Goal: Transaction & Acquisition: Purchase product/service

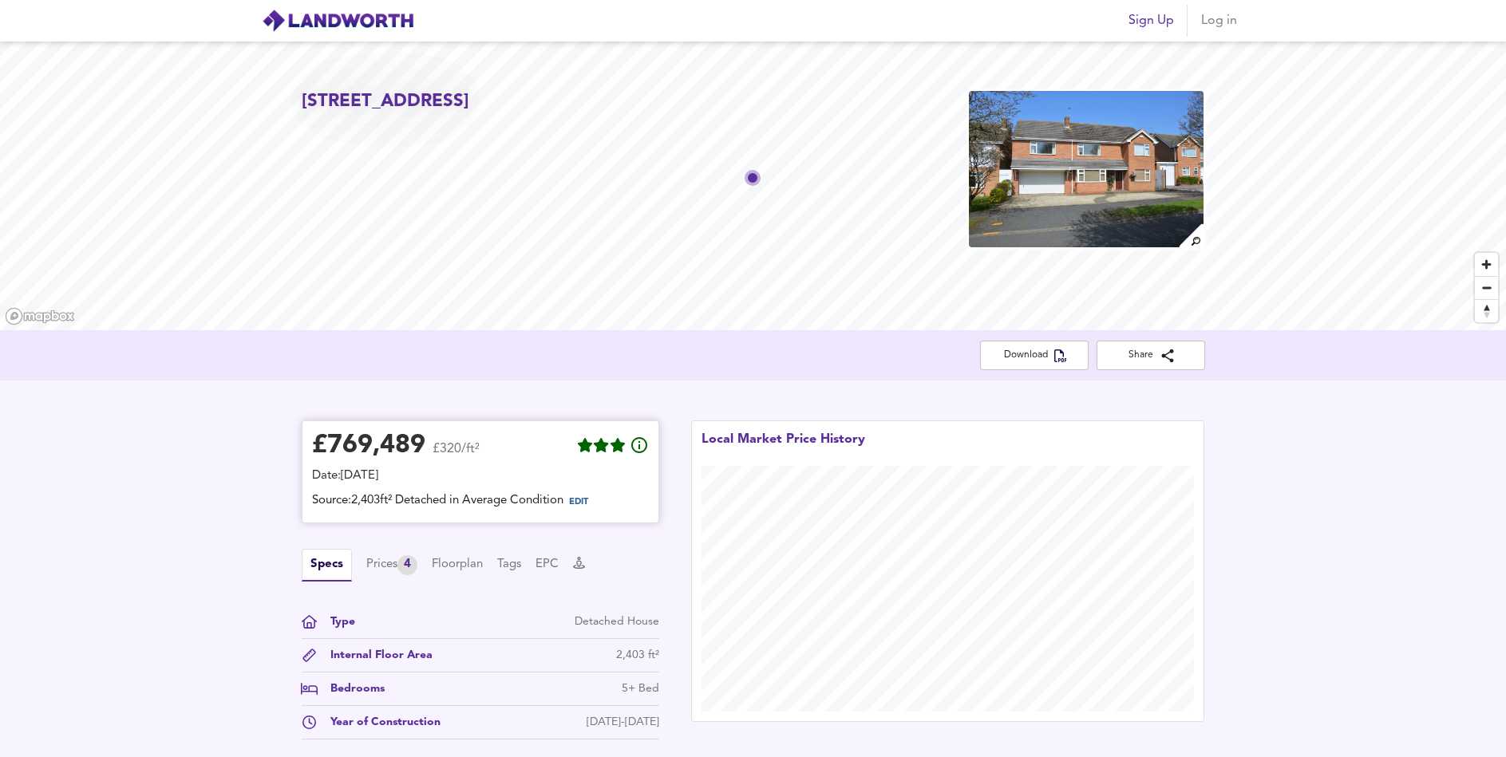
click at [399, 445] on div "£ 769,489" at bounding box center [368, 446] width 113 height 24
click at [588, 505] on span "EDIT" at bounding box center [578, 502] width 19 height 9
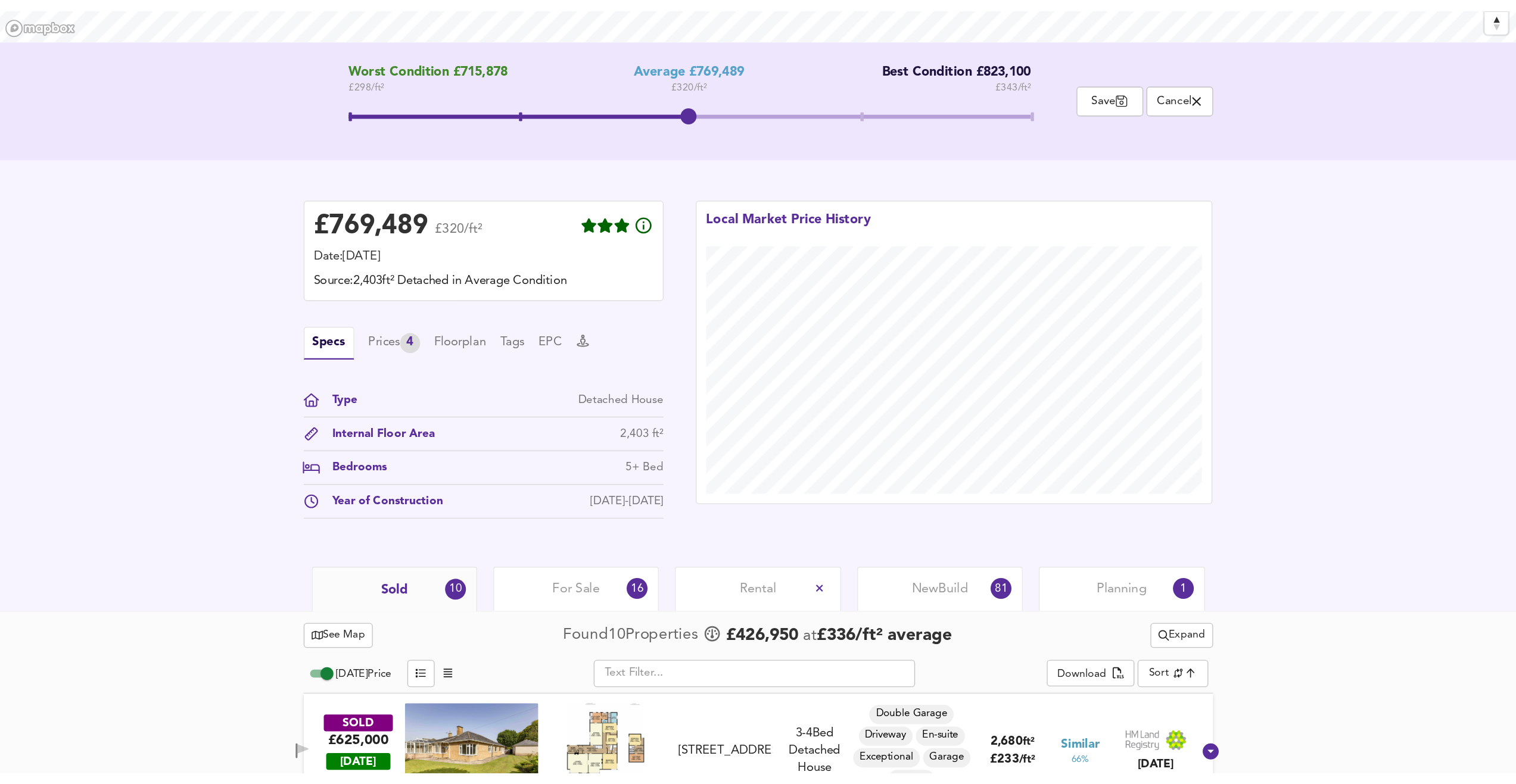
scroll to position [246, 0]
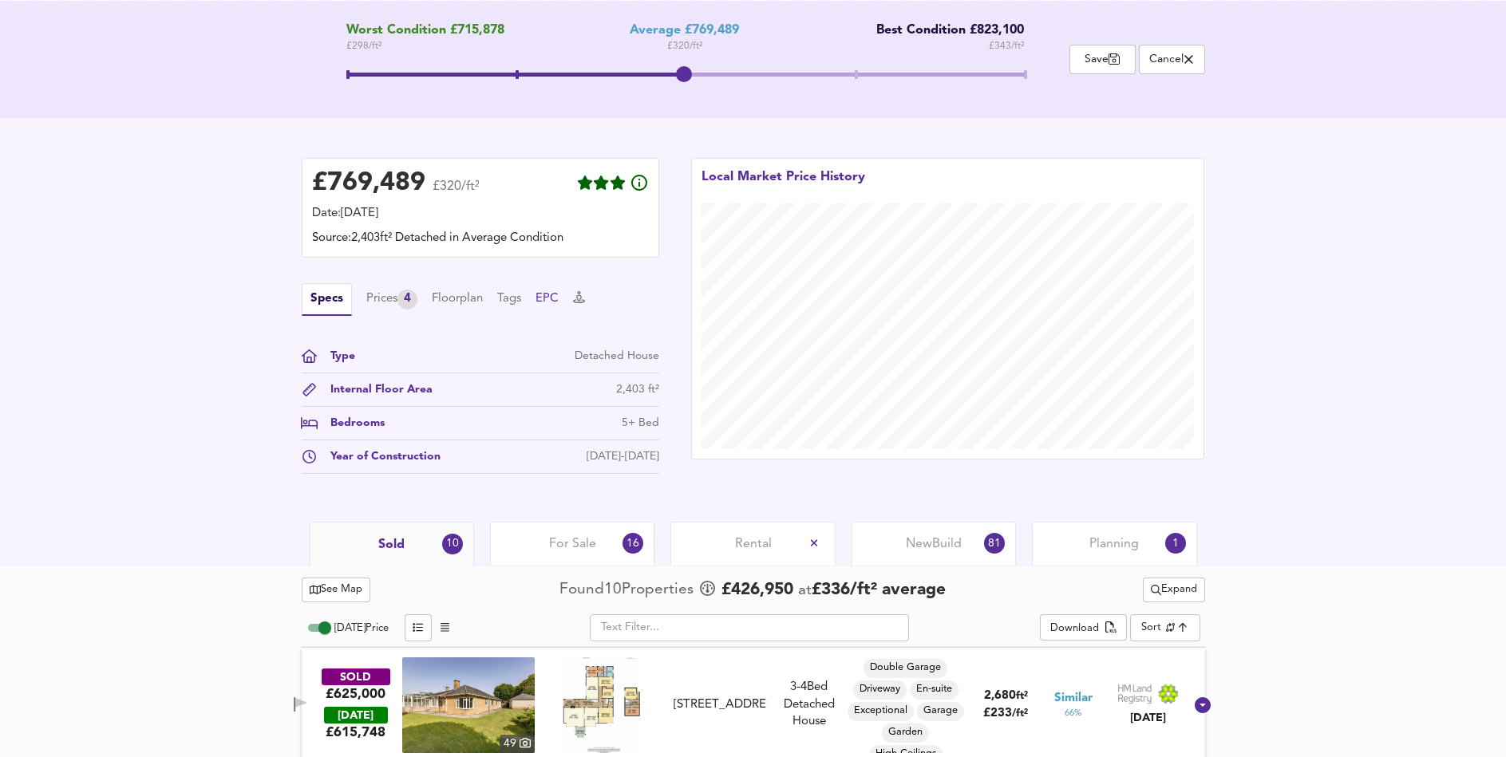
click at [556, 302] on button "EPC" at bounding box center [546, 299] width 23 height 18
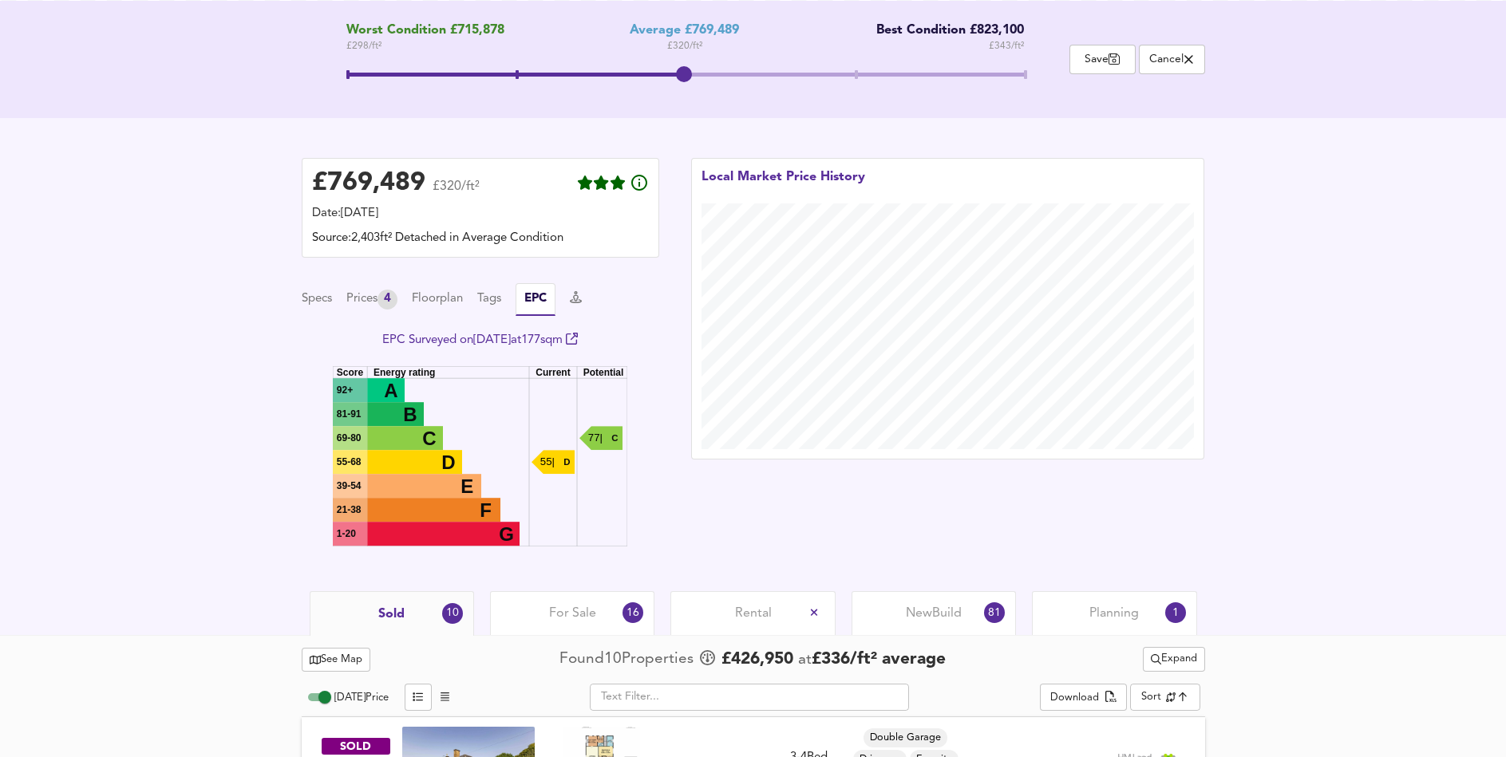
click at [555, 459] on text "55 |" at bounding box center [547, 462] width 14 height 12
click at [425, 459] on rect at bounding box center [414, 462] width 95 height 24
drag, startPoint x: 440, startPoint y: 516, endPoint x: 417, endPoint y: 467, distance: 54.3
click at [441, 514] on rect at bounding box center [433, 510] width 133 height 24
click at [417, 465] on rect at bounding box center [414, 462] width 95 height 24
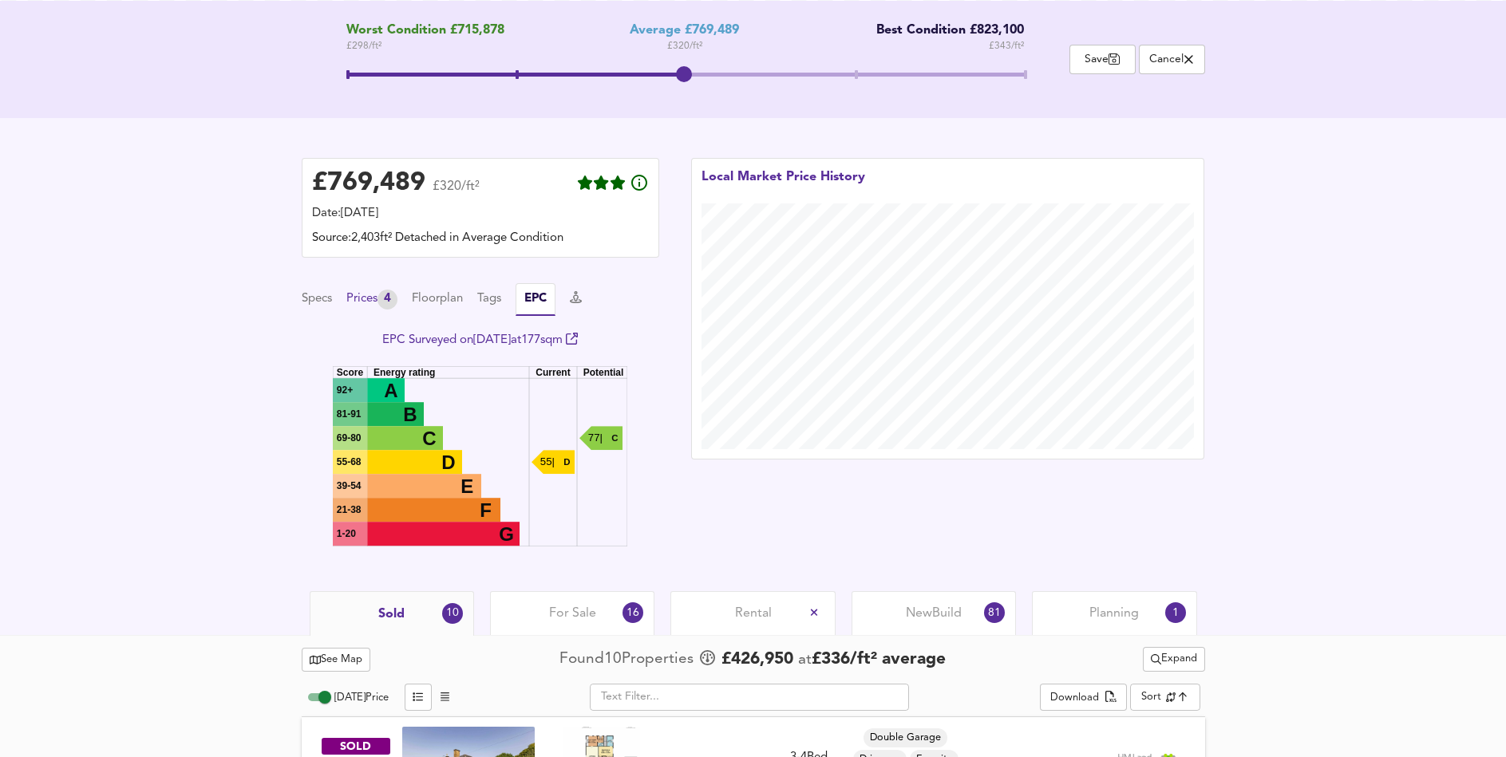
click at [377, 302] on div "Prices 4" at bounding box center [371, 300] width 51 height 20
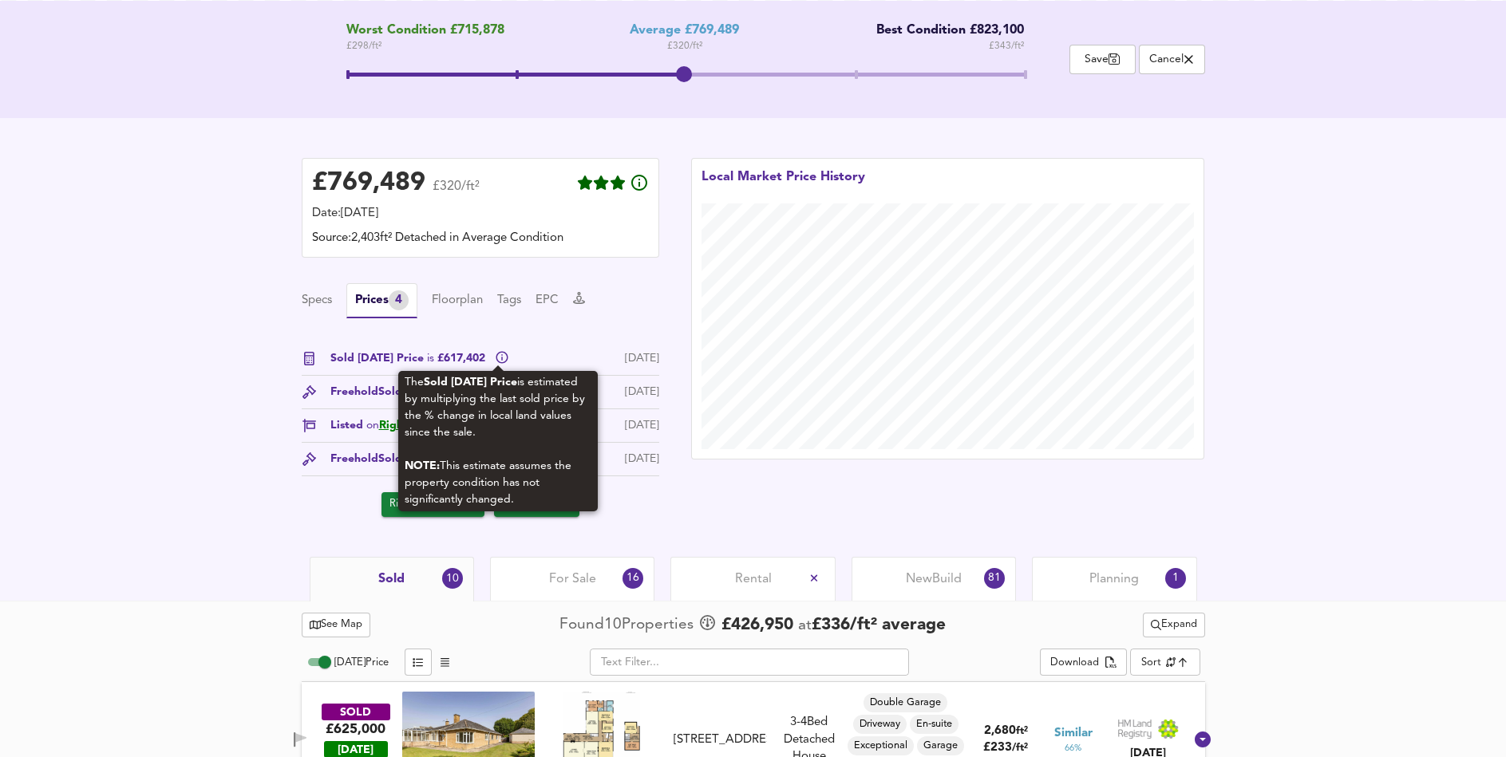
click at [495, 360] on icon at bounding box center [502, 357] width 14 height 14
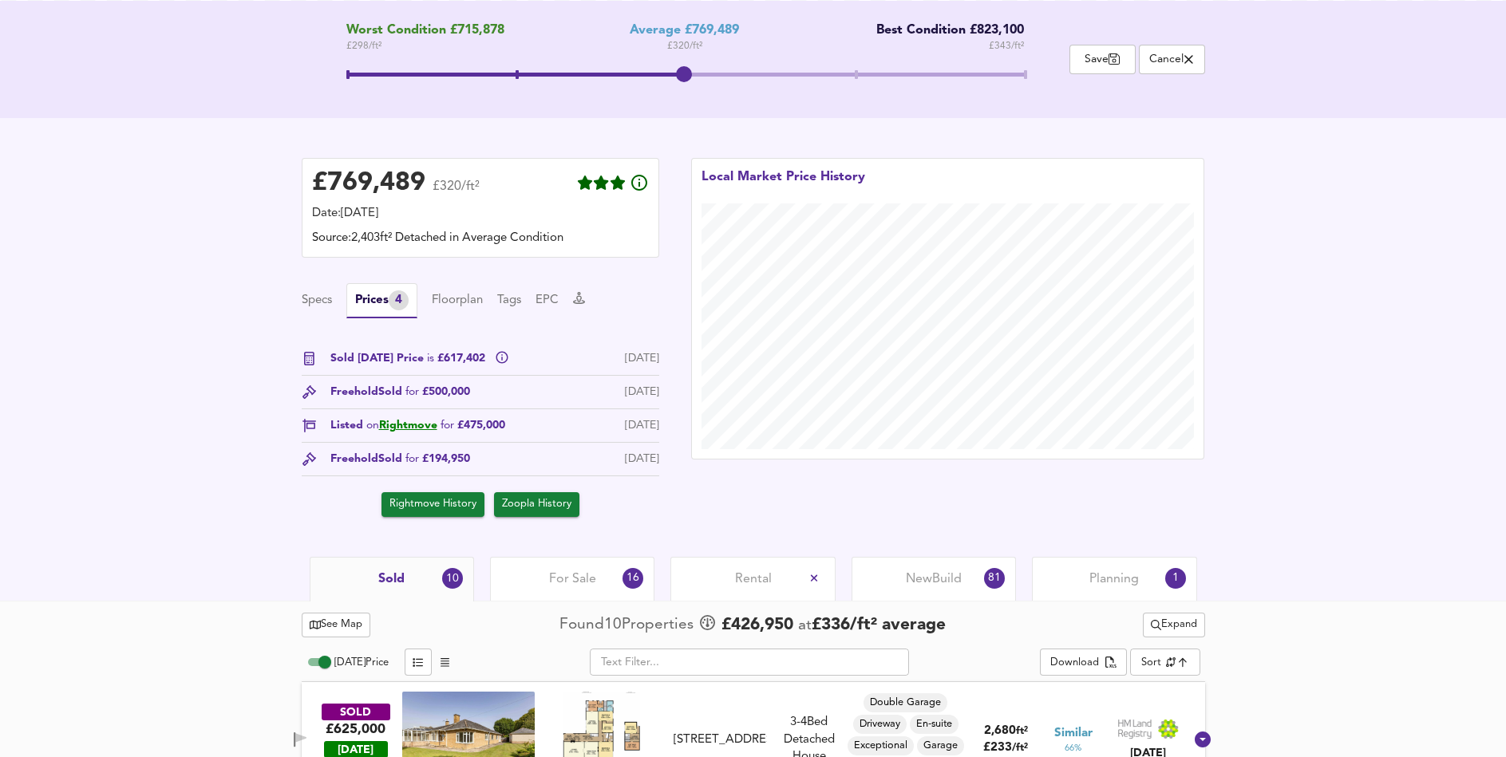
click at [572, 582] on span "For Sale" at bounding box center [572, 580] width 47 height 18
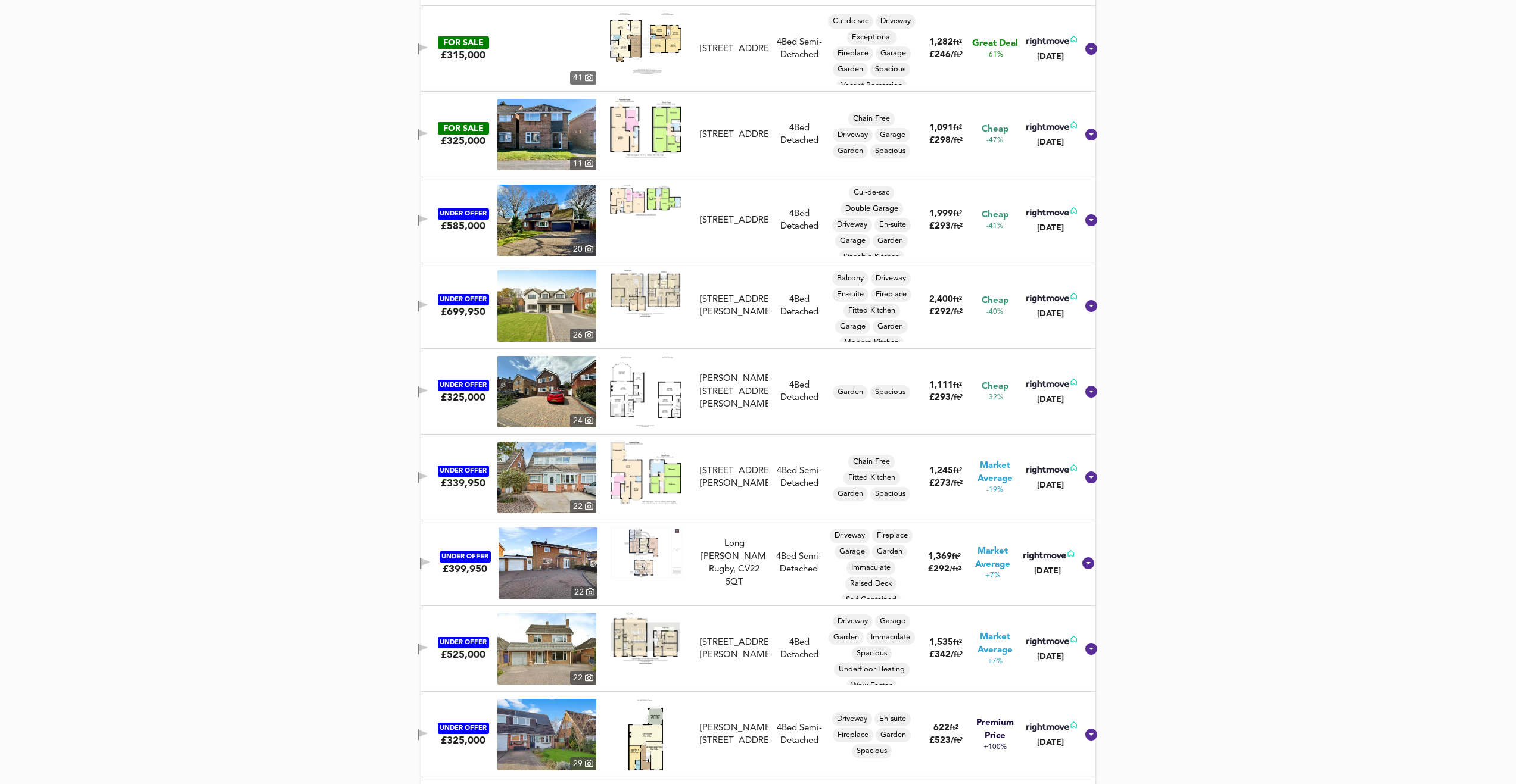
scroll to position [246, 0]
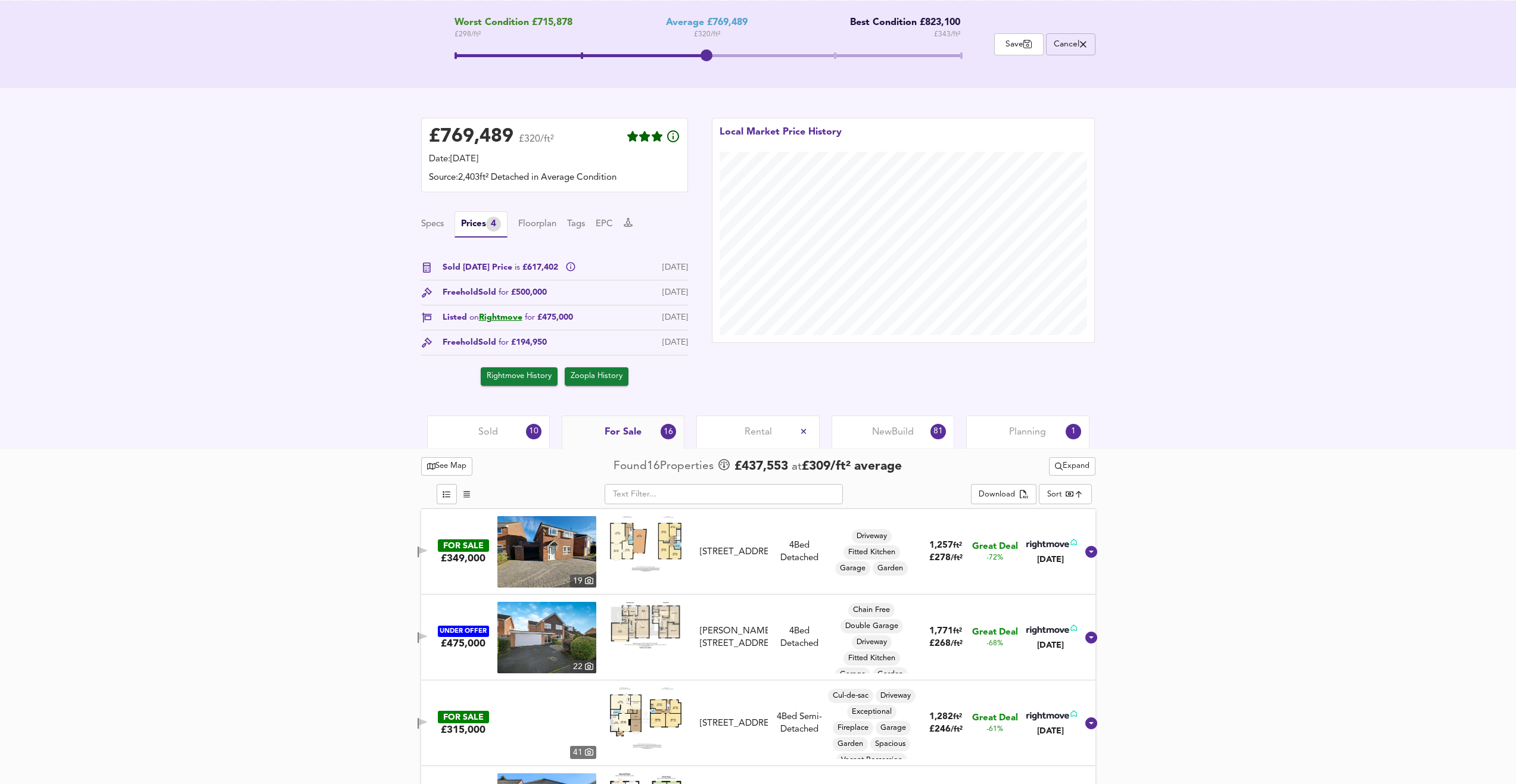
click at [1070, 44] on span "Cancel" at bounding box center [1070, 44] width 37 height 11
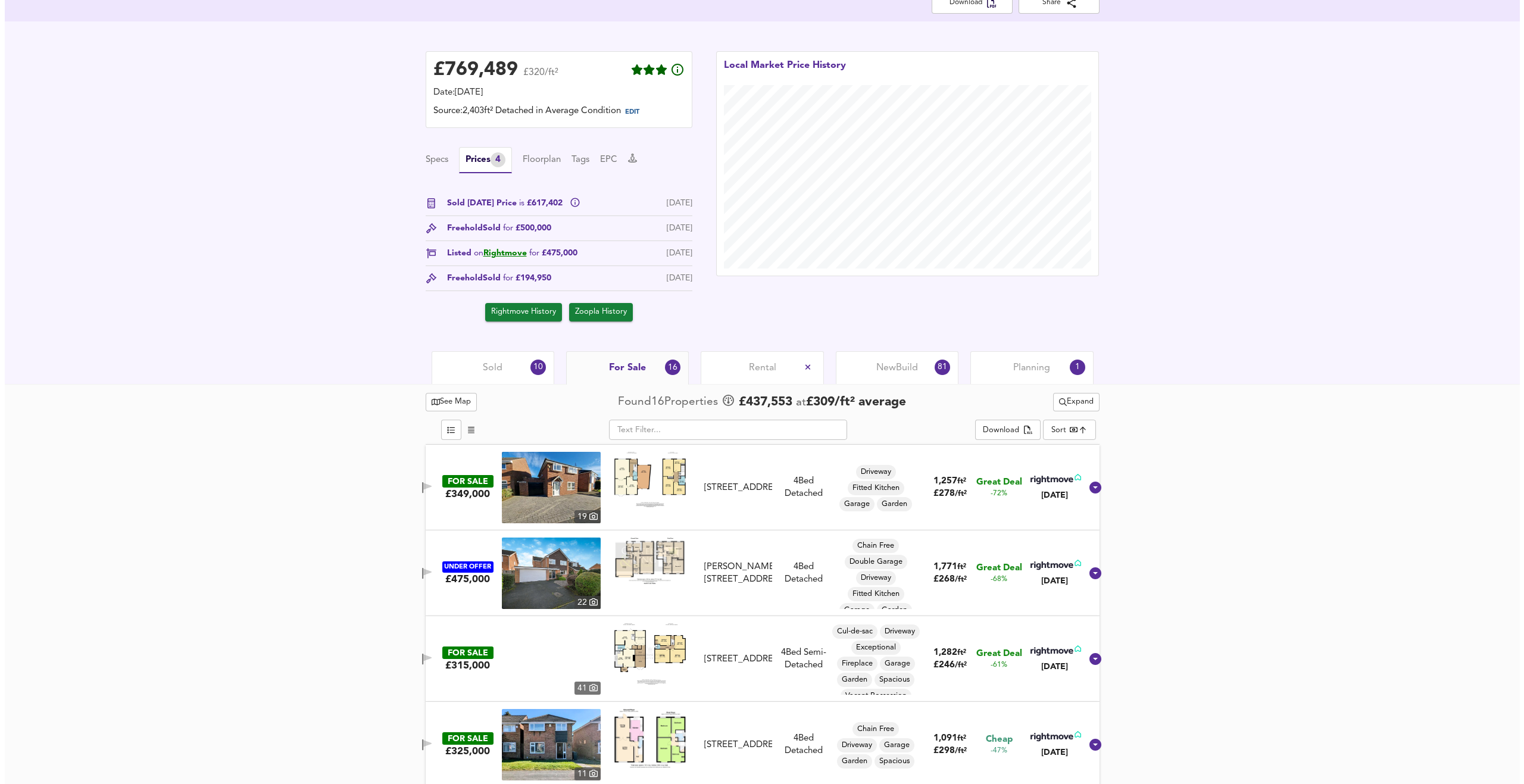
scroll to position [0, 0]
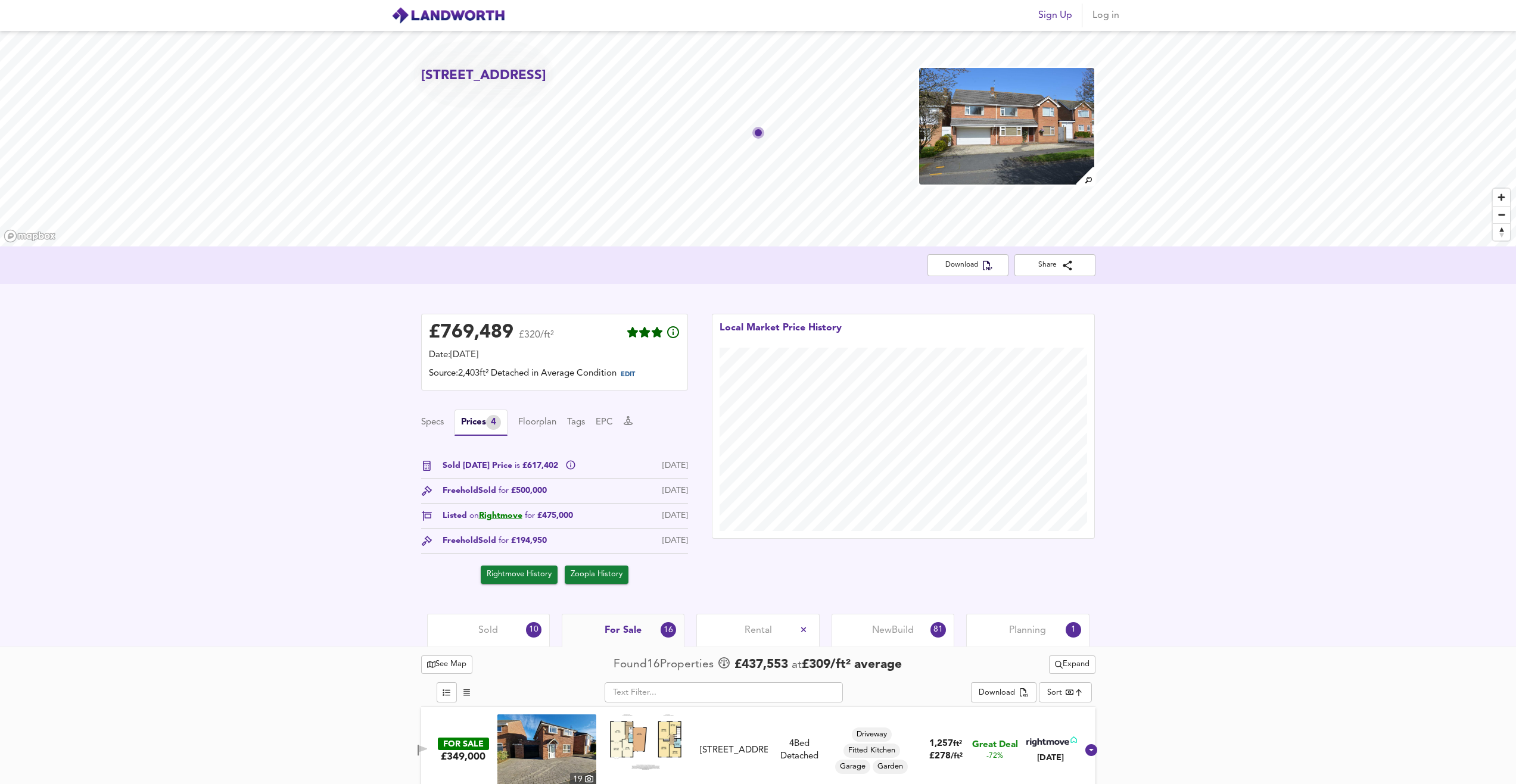
click at [1114, 15] on span "Log in" at bounding box center [1106, 16] width 28 height 16
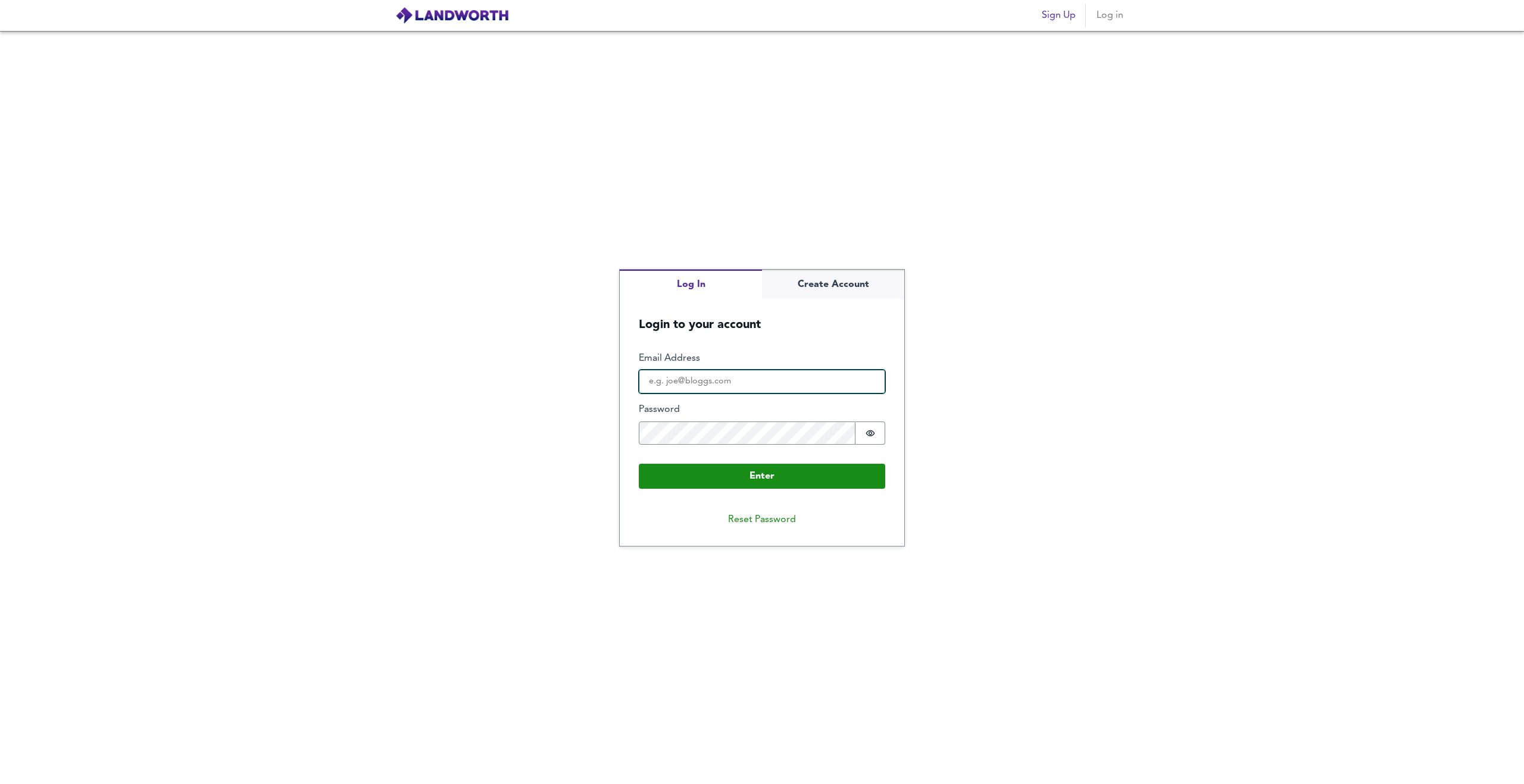
click at [762, 385] on input "Email Address" at bounding box center [762, 382] width 246 height 24
paste input "gdukoffice@gmail.com"
click at [774, 473] on button "Enter" at bounding box center [762, 477] width 246 height 25
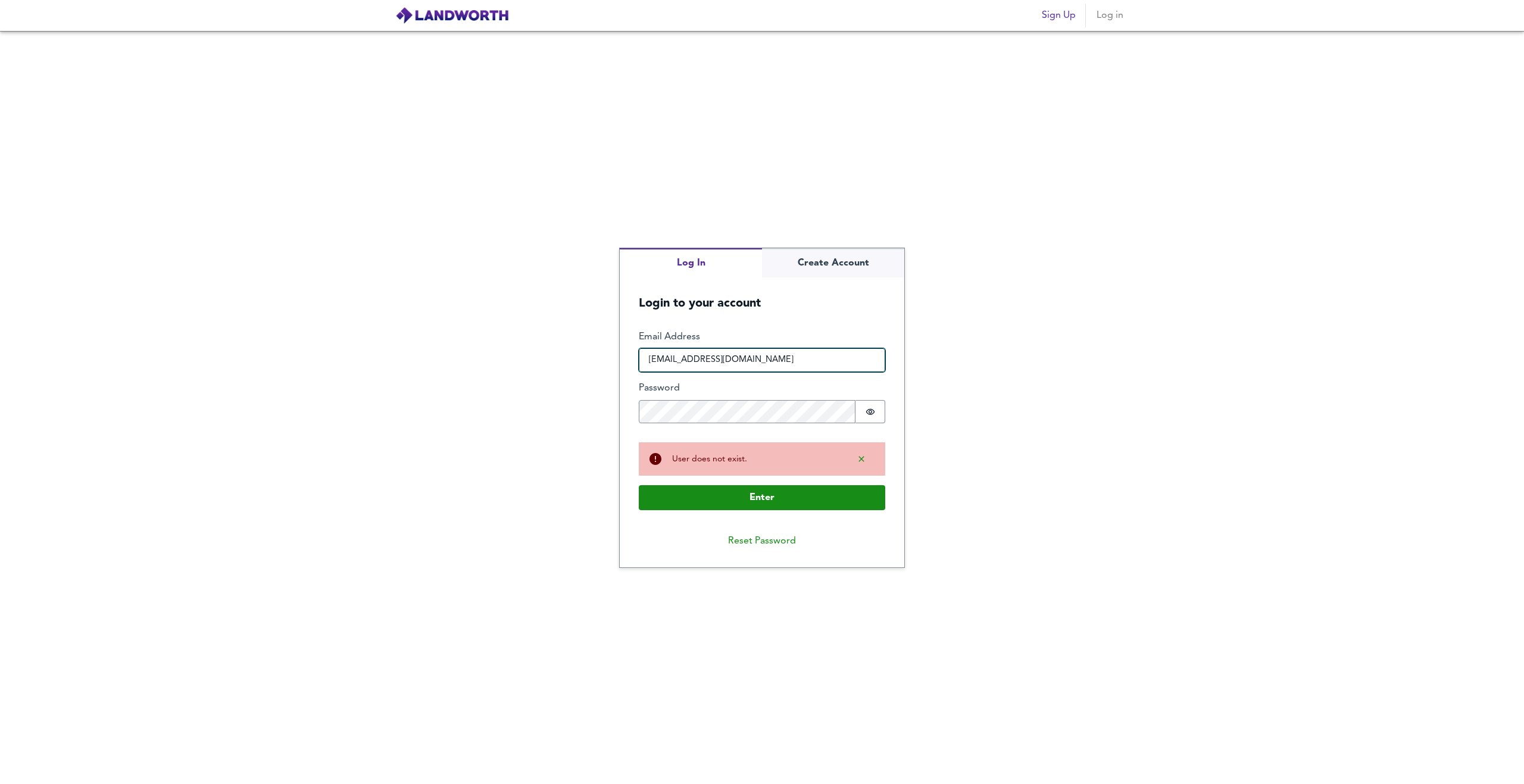
click at [693, 363] on input "gdukoffice@gmail.com" at bounding box center [762, 360] width 246 height 24
type input "gdukoffice2@gmail.com"
click at [758, 497] on button "Enter" at bounding box center [762, 498] width 246 height 25
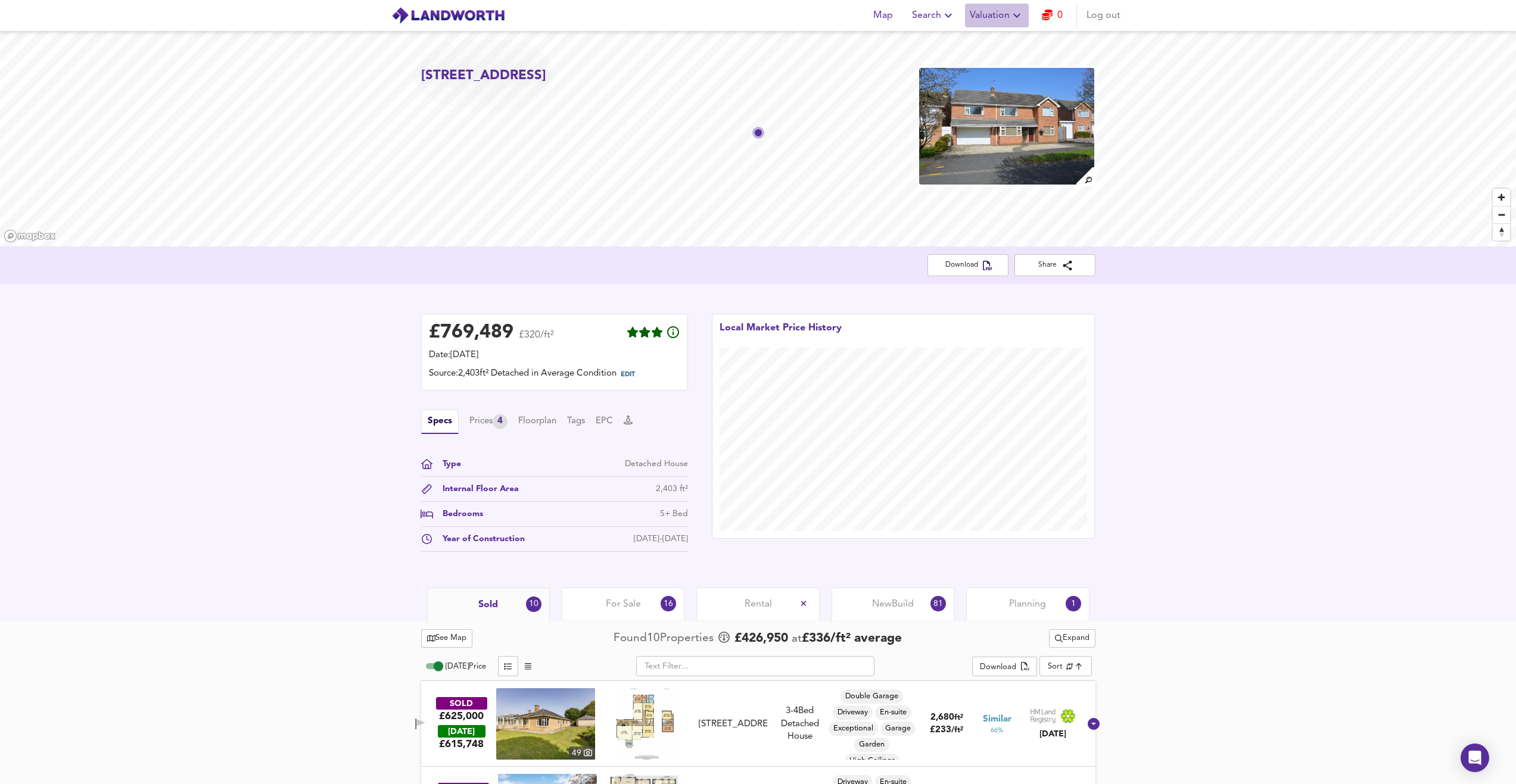
click at [1008, 16] on span "Valuation" at bounding box center [996, 16] width 54 height 16
click at [1007, 46] on li "New Valuation Report" at bounding box center [996, 43] width 143 height 22
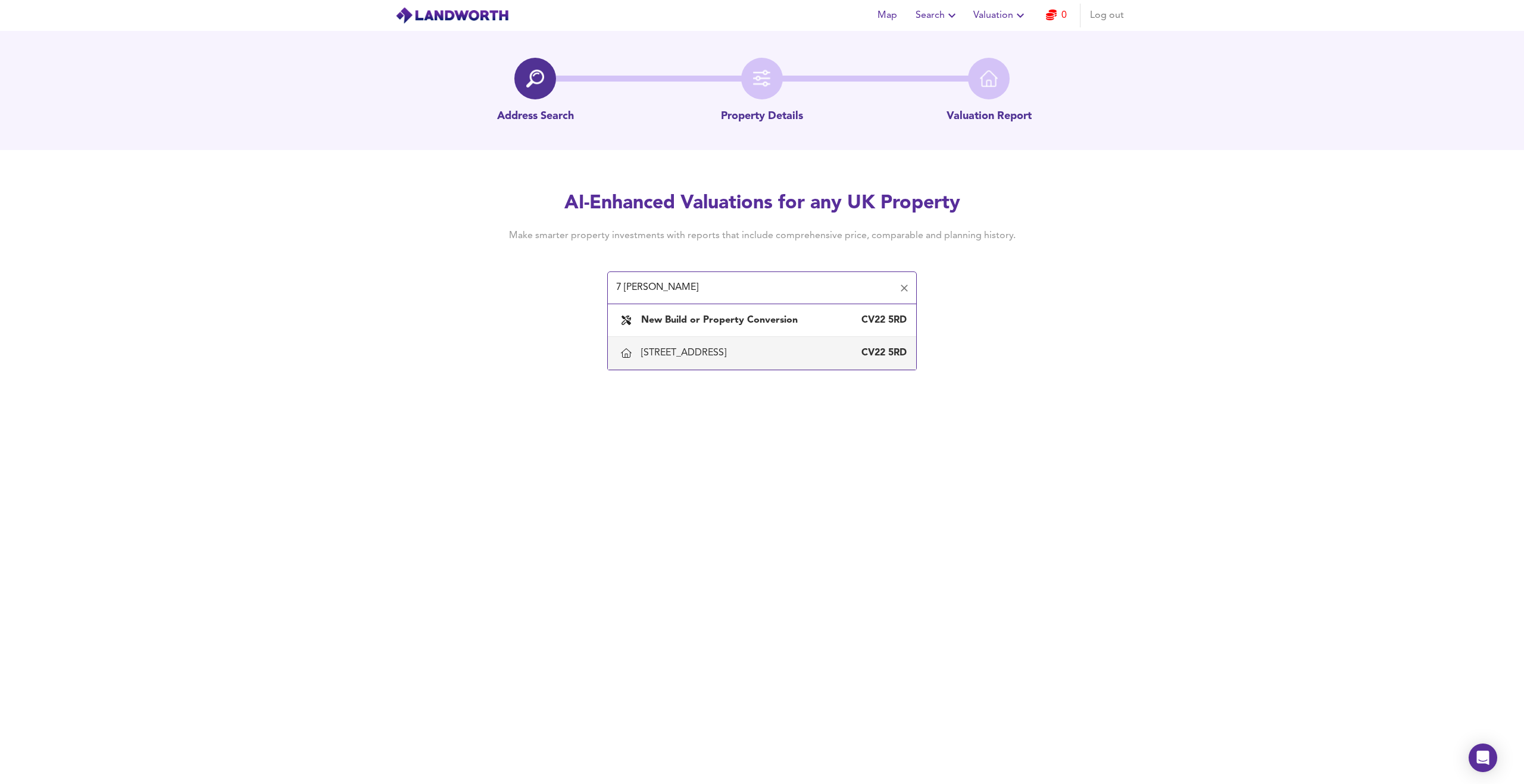
click at [731, 354] on div "7 Staverton Leys, Rugby, Warwickshire" at bounding box center [686, 353] width 90 height 13
type input "7 Staverton Leys, Rugby, Warwickshire"
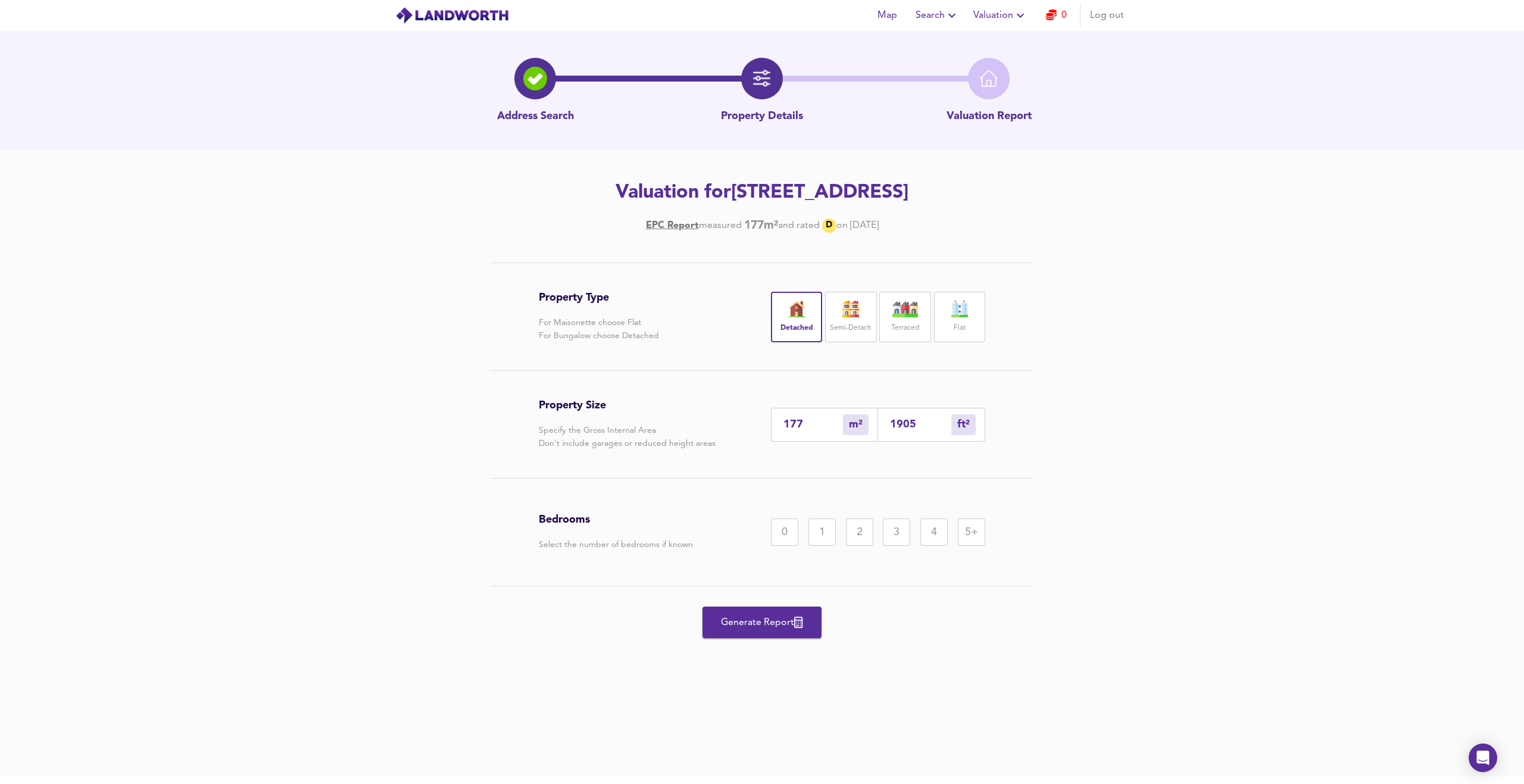
click at [807, 316] on img at bounding box center [797, 309] width 30 height 16
drag, startPoint x: 926, startPoint y: 427, endPoint x: 888, endPoint y: 427, distance: 38.0
click at [888, 427] on div "1905 ft² sqft" at bounding box center [932, 424] width 107 height 34
type input "0"
type input "2"
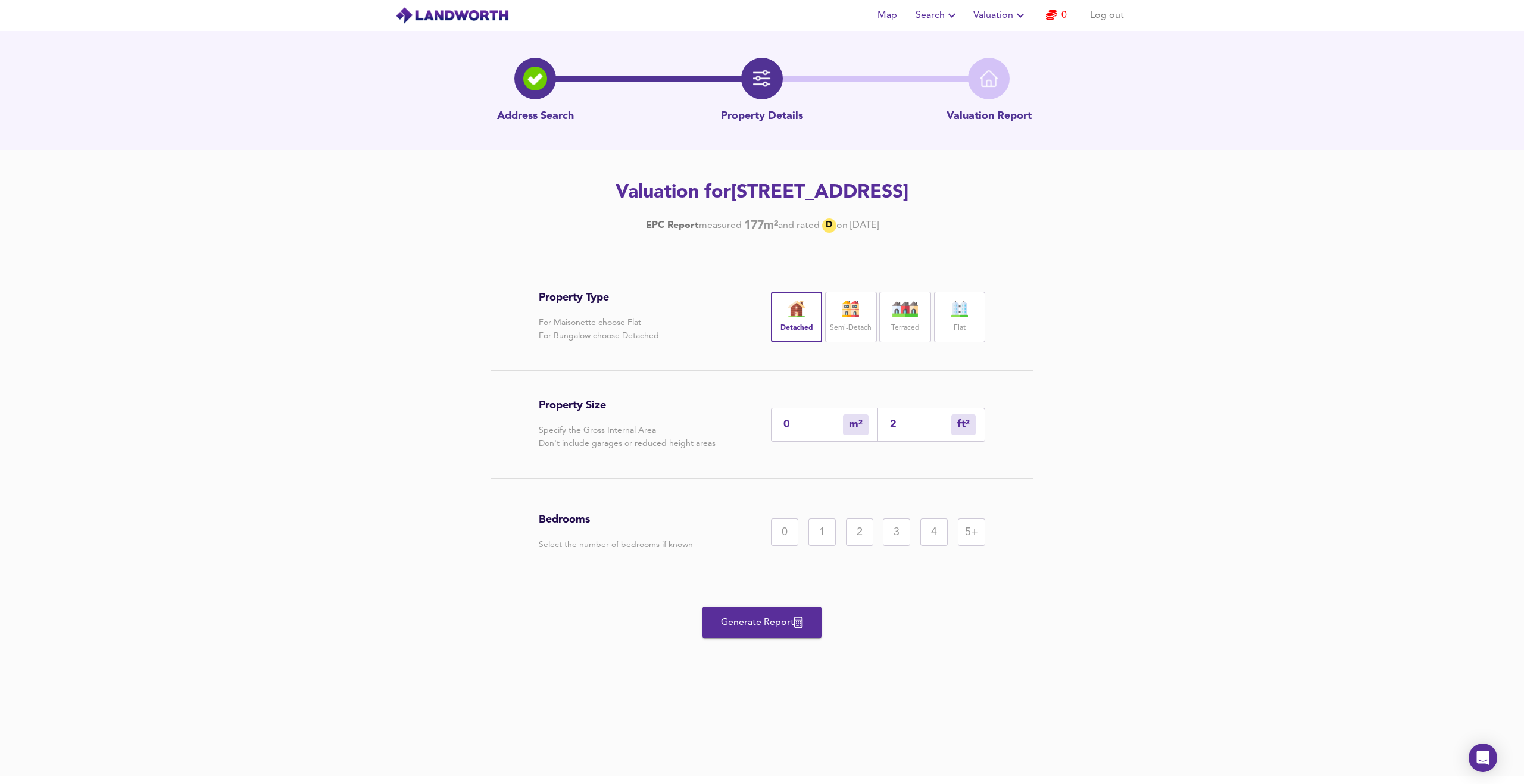
type input "2"
type input "24"
type input "22"
type input "240"
type input "223"
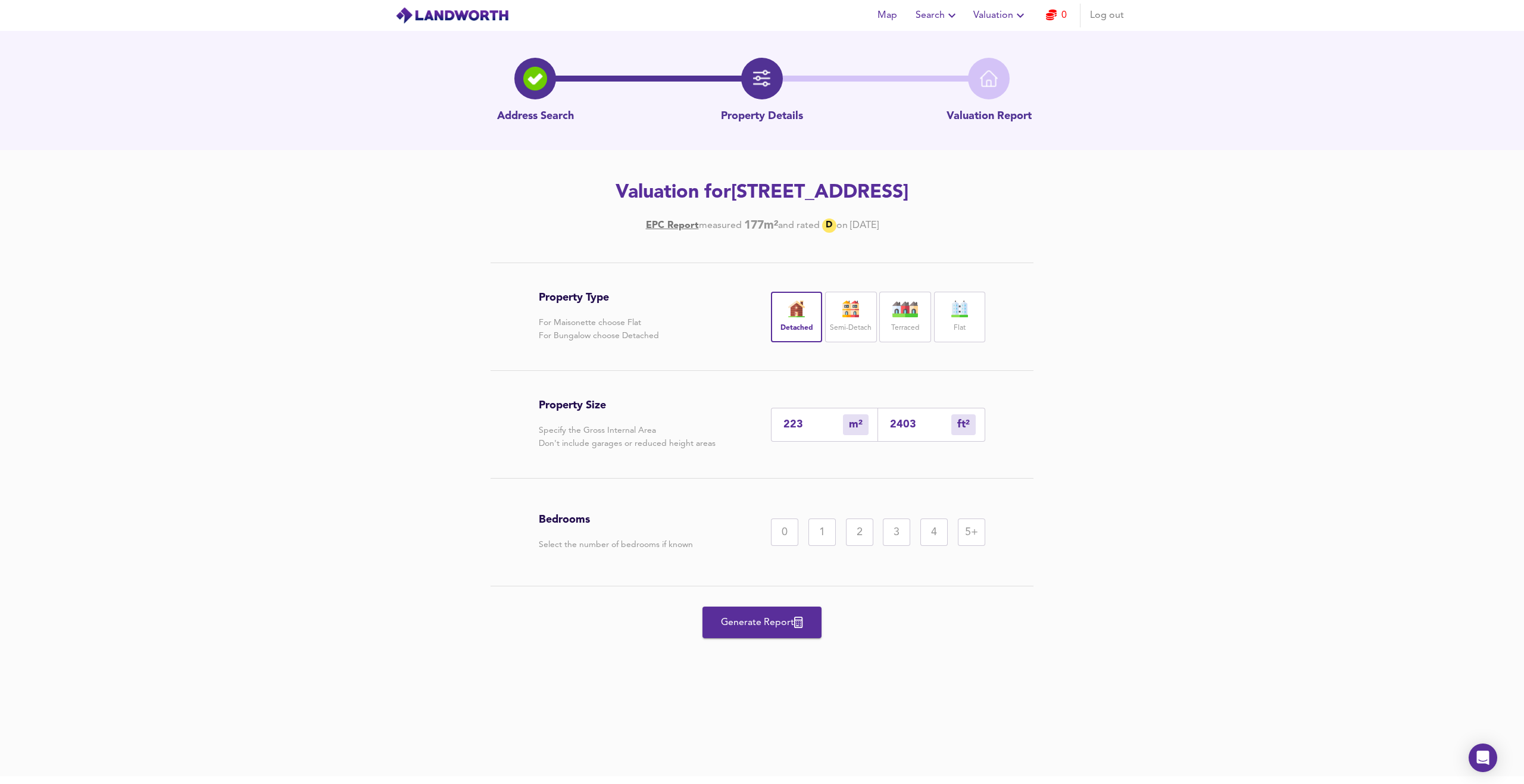
type input "2403"
click at [974, 533] on div "5+" at bounding box center [971, 532] width 28 height 28
click at [765, 565] on span "Generate Report" at bounding box center [762, 623] width 95 height 16
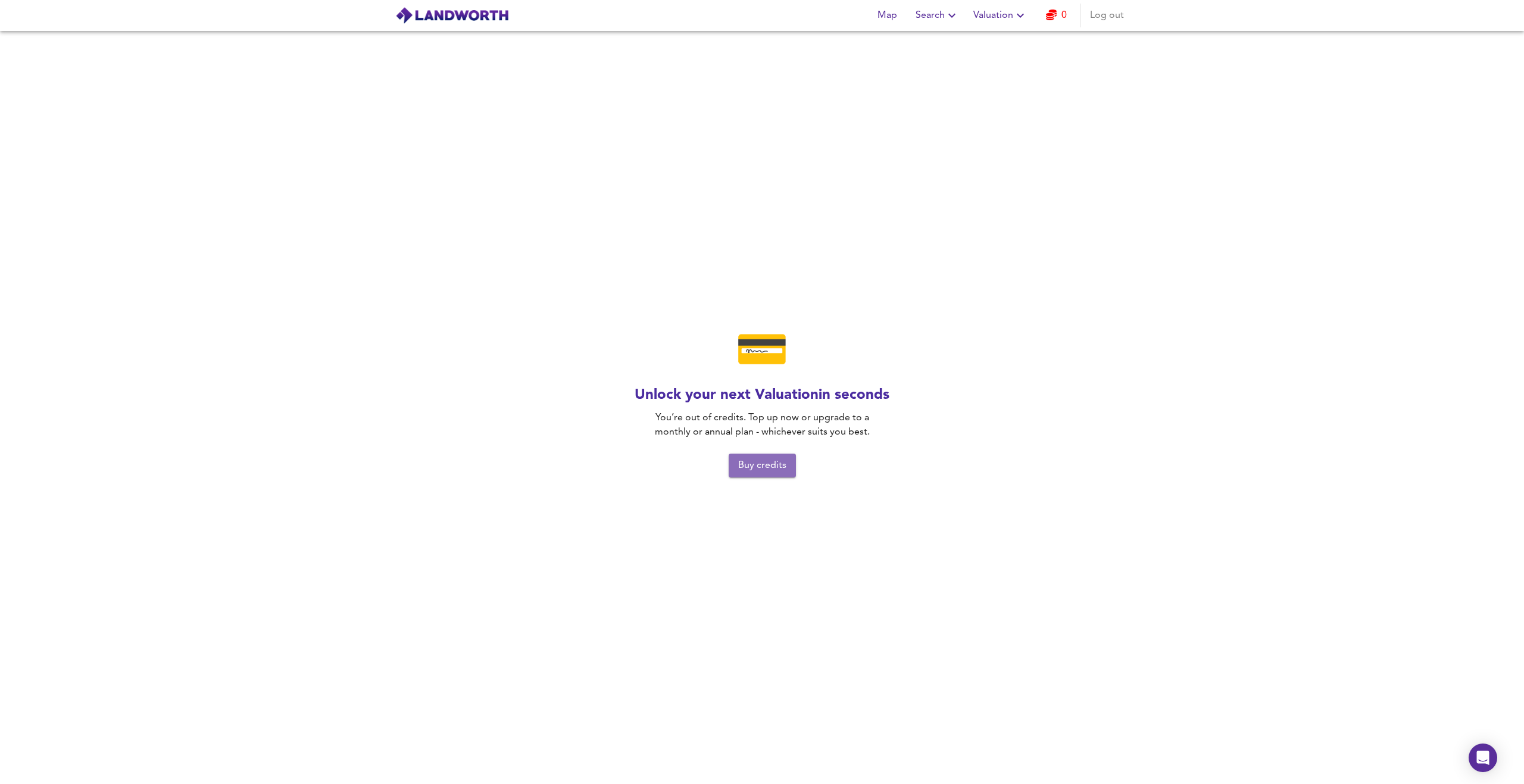
click at [771, 468] on span "Buy credits" at bounding box center [762, 465] width 48 height 16
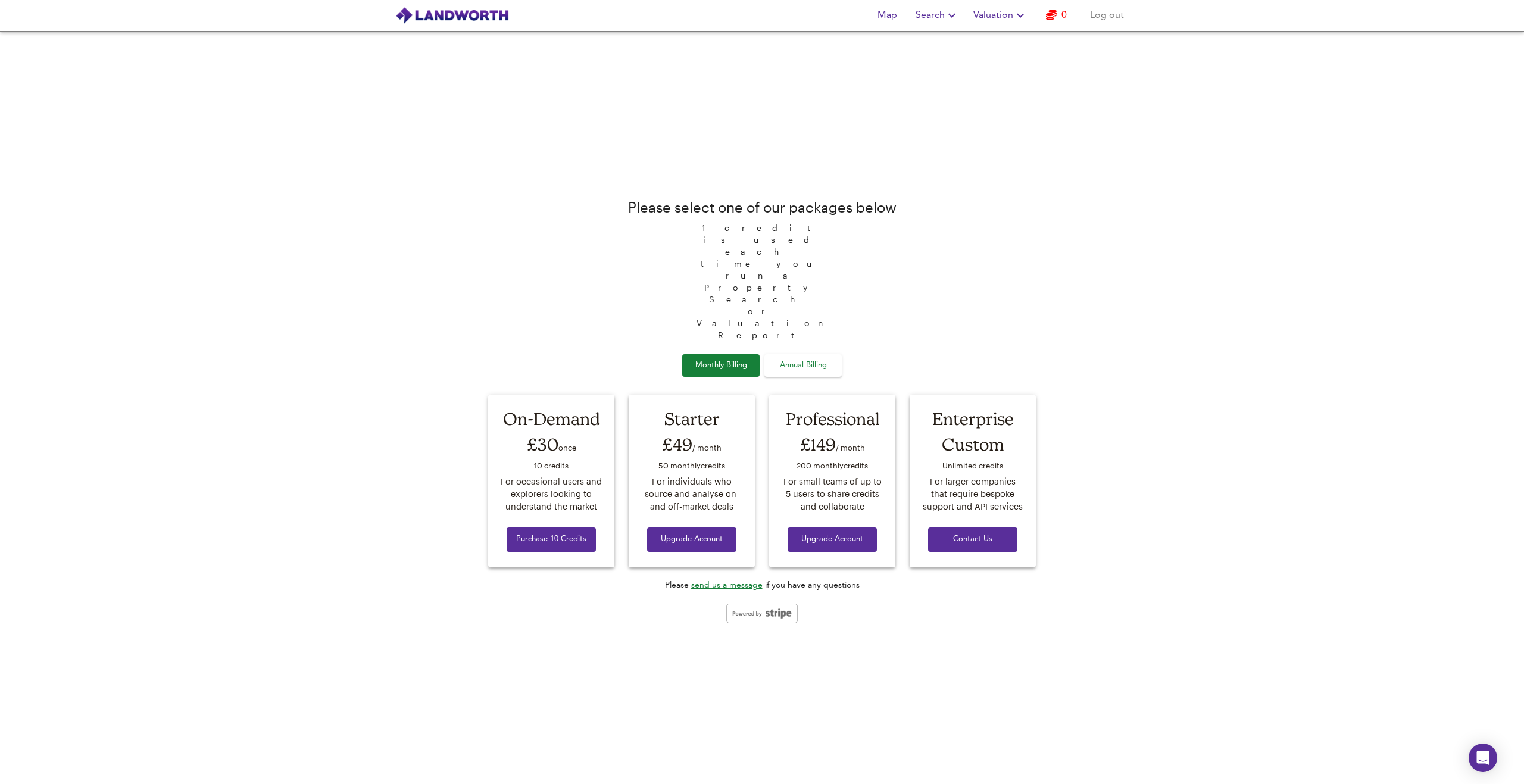
click at [1105, 286] on div "Please select one of our packages below 1 credit is used each time you run a Pr…" at bounding box center [762, 407] width 1524 height 753
click at [1100, 14] on span "Log out" at bounding box center [1106, 16] width 34 height 16
